Goal: Task Accomplishment & Management: Use online tool/utility

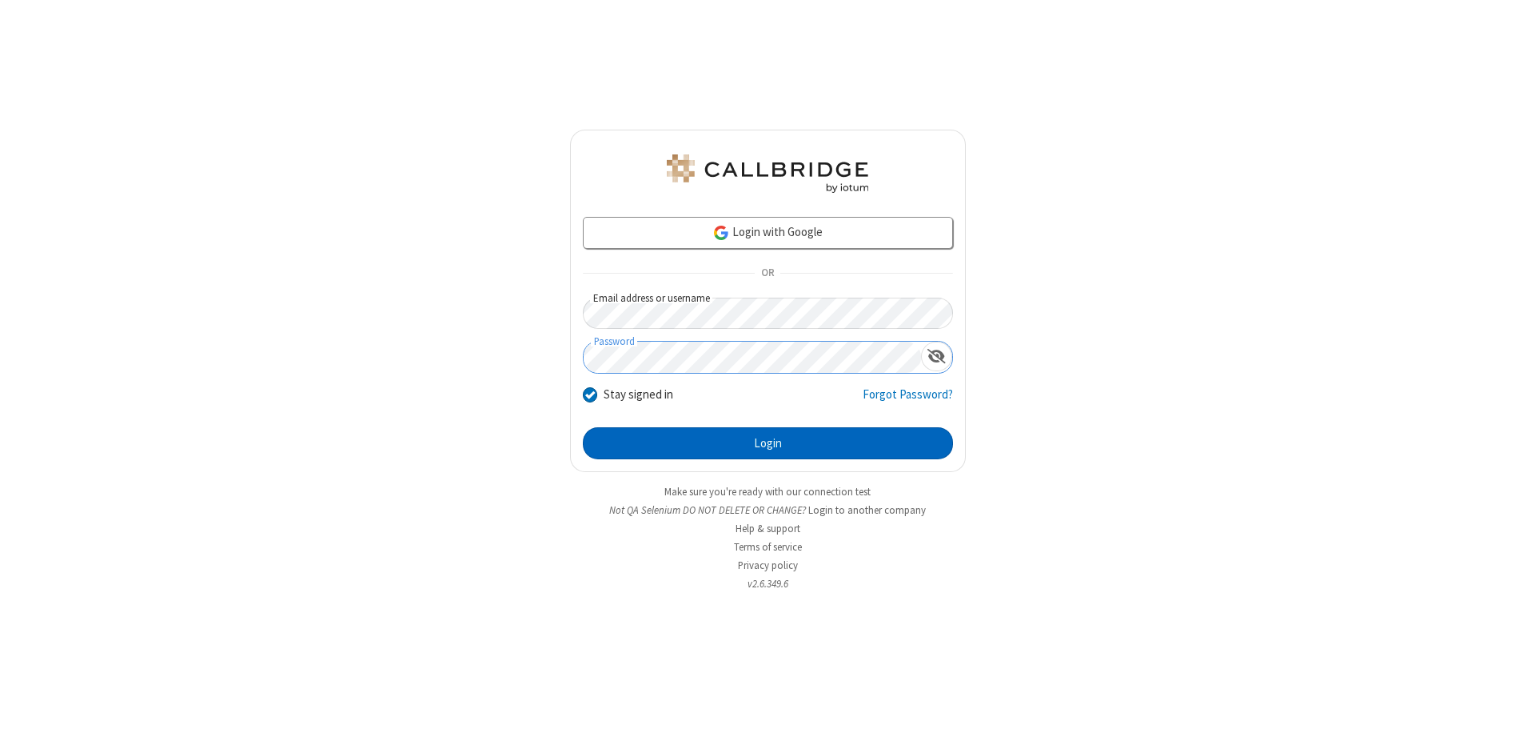
click at [768, 443] on button "Login" at bounding box center [768, 443] width 370 height 32
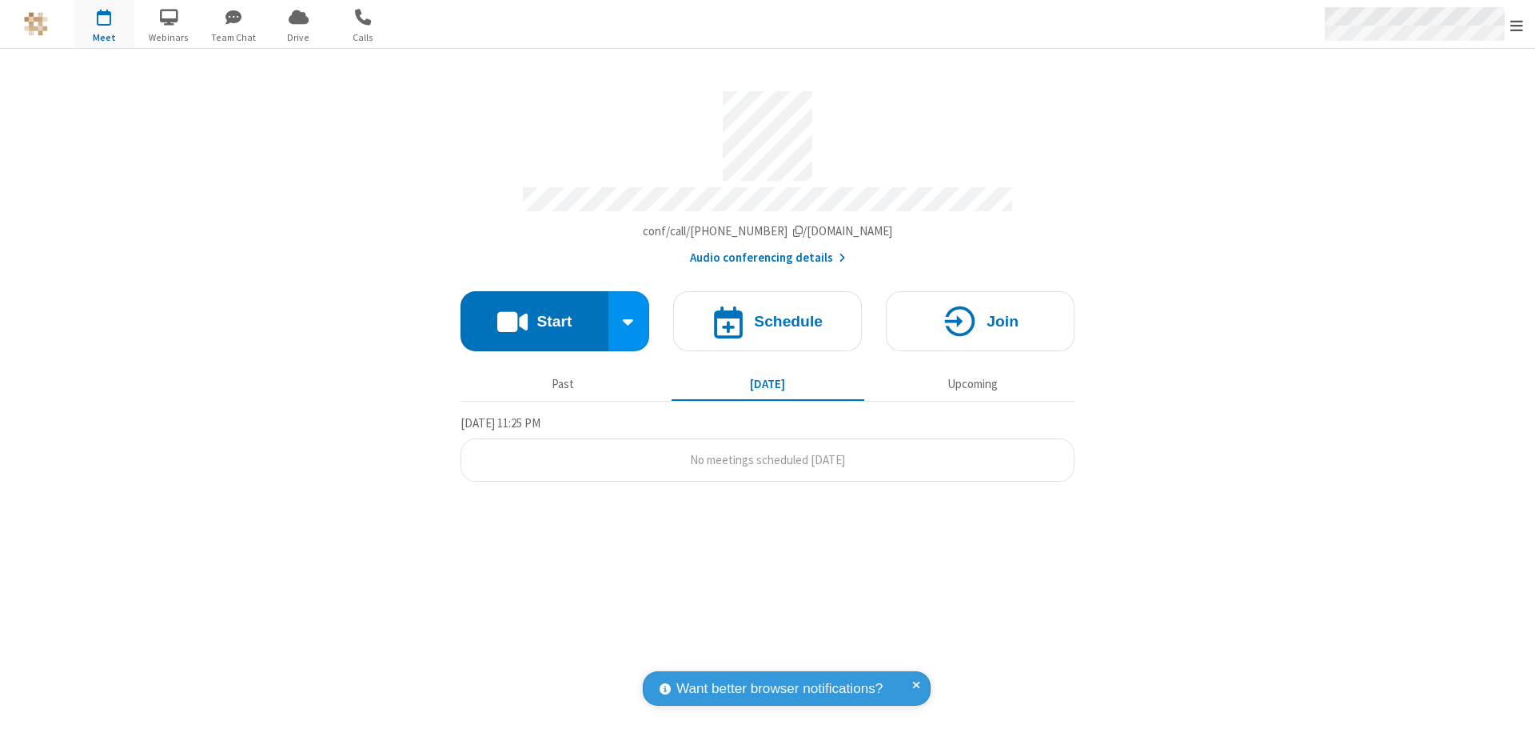
click at [1517, 25] on span "Open menu" at bounding box center [1517, 26] width 13 height 16
click at [298, 37] on span "Drive" at bounding box center [299, 37] width 60 height 14
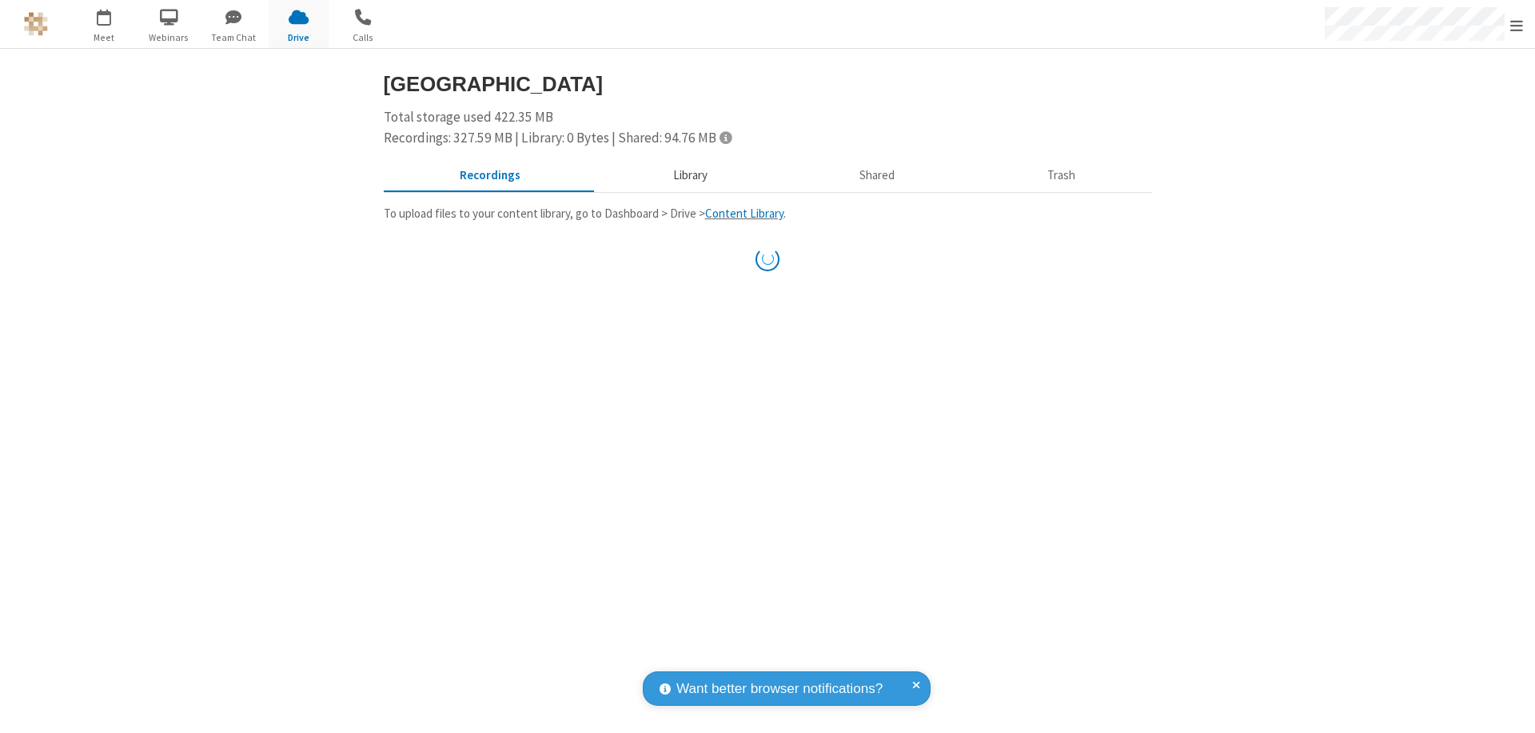
click at [682, 175] on button "Library" at bounding box center [690, 176] width 187 height 30
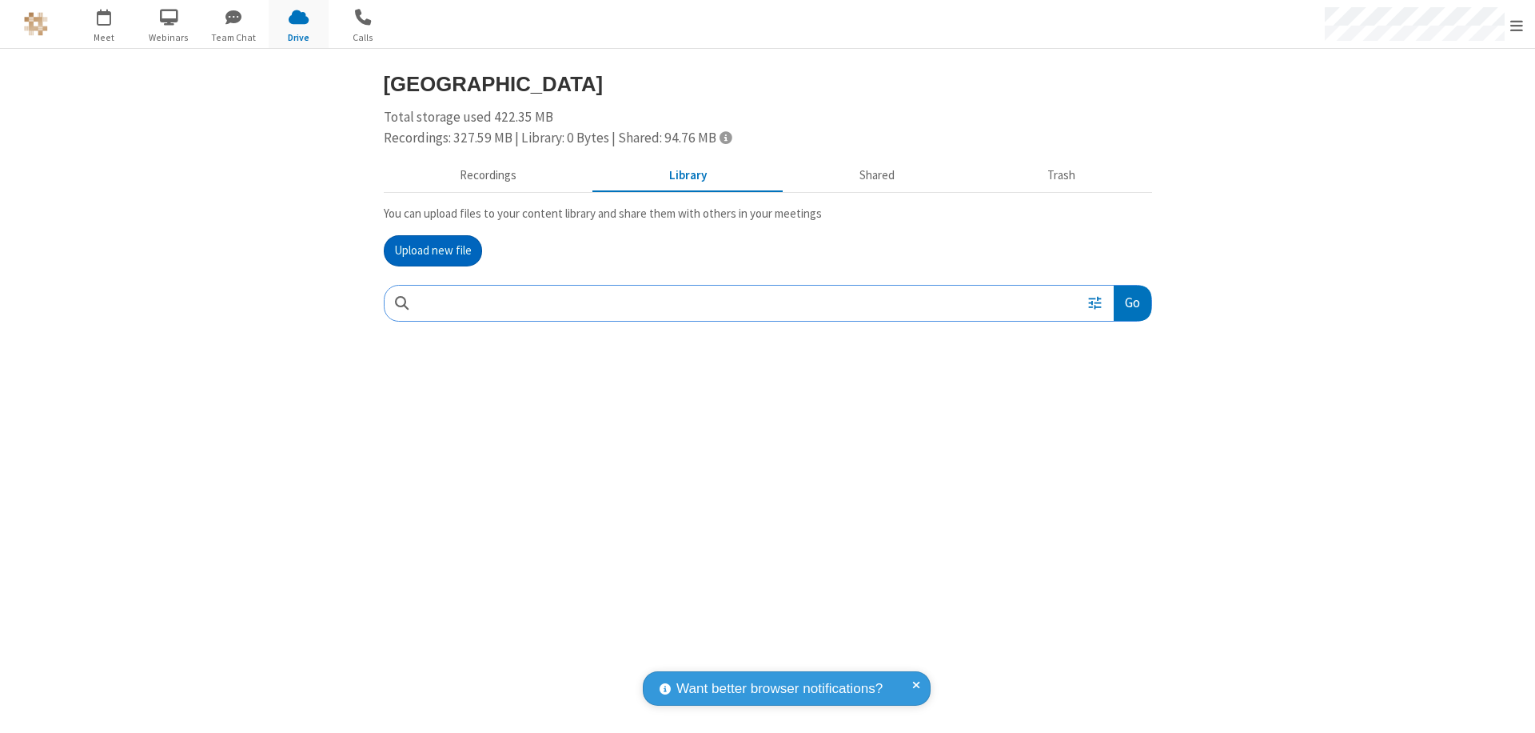
click at [433, 250] on button "Upload new file" at bounding box center [433, 251] width 98 height 32
